Goal: Find specific page/section: Find specific page/section

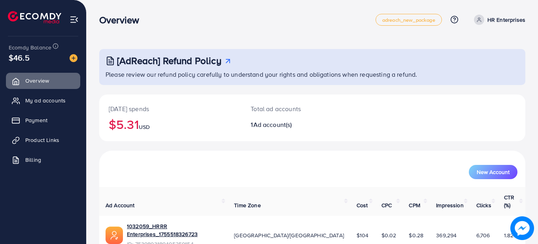
scroll to position [28, 0]
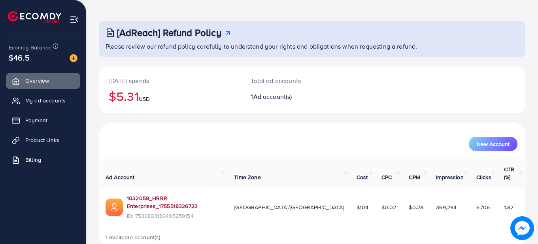
click at [193, 194] on link "1032059_HRRR Enterprises_1755518326723" at bounding box center [174, 202] width 95 height 16
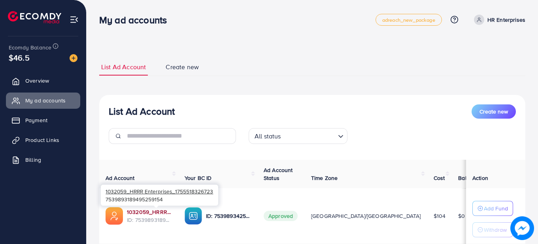
click at [167, 214] on link "1032059_HRRR Enterprises_1755518326723" at bounding box center [149, 212] width 45 height 8
